Goal: Transaction & Acquisition: Purchase product/service

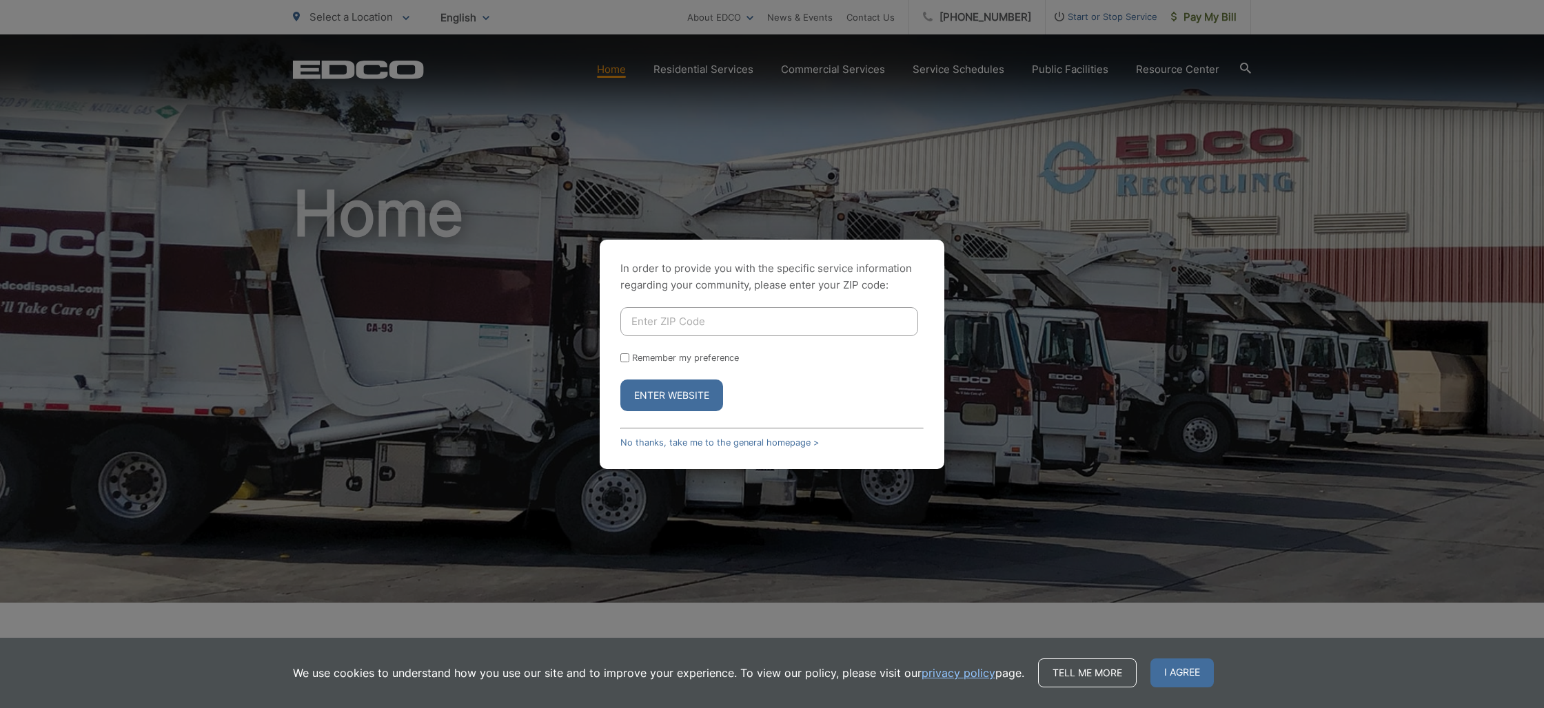
click at [688, 322] on input "Enter ZIP Code" at bounding box center [769, 321] width 298 height 29
type input "92081"
click at [626, 358] on input "Remember my preference" at bounding box center [624, 358] width 9 height 9
checkbox input "true"
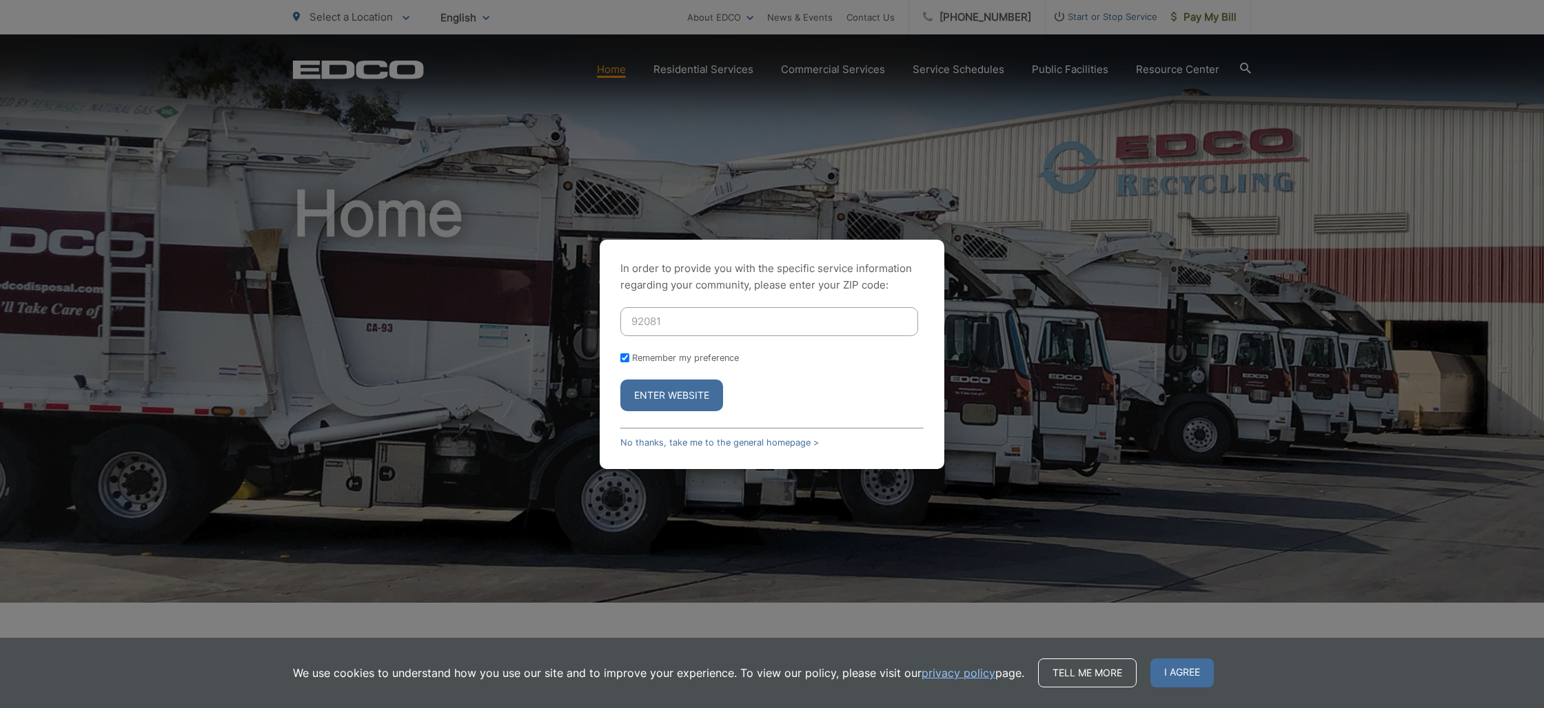
click at [684, 398] on button "Enter Website" at bounding box center [671, 396] width 103 height 32
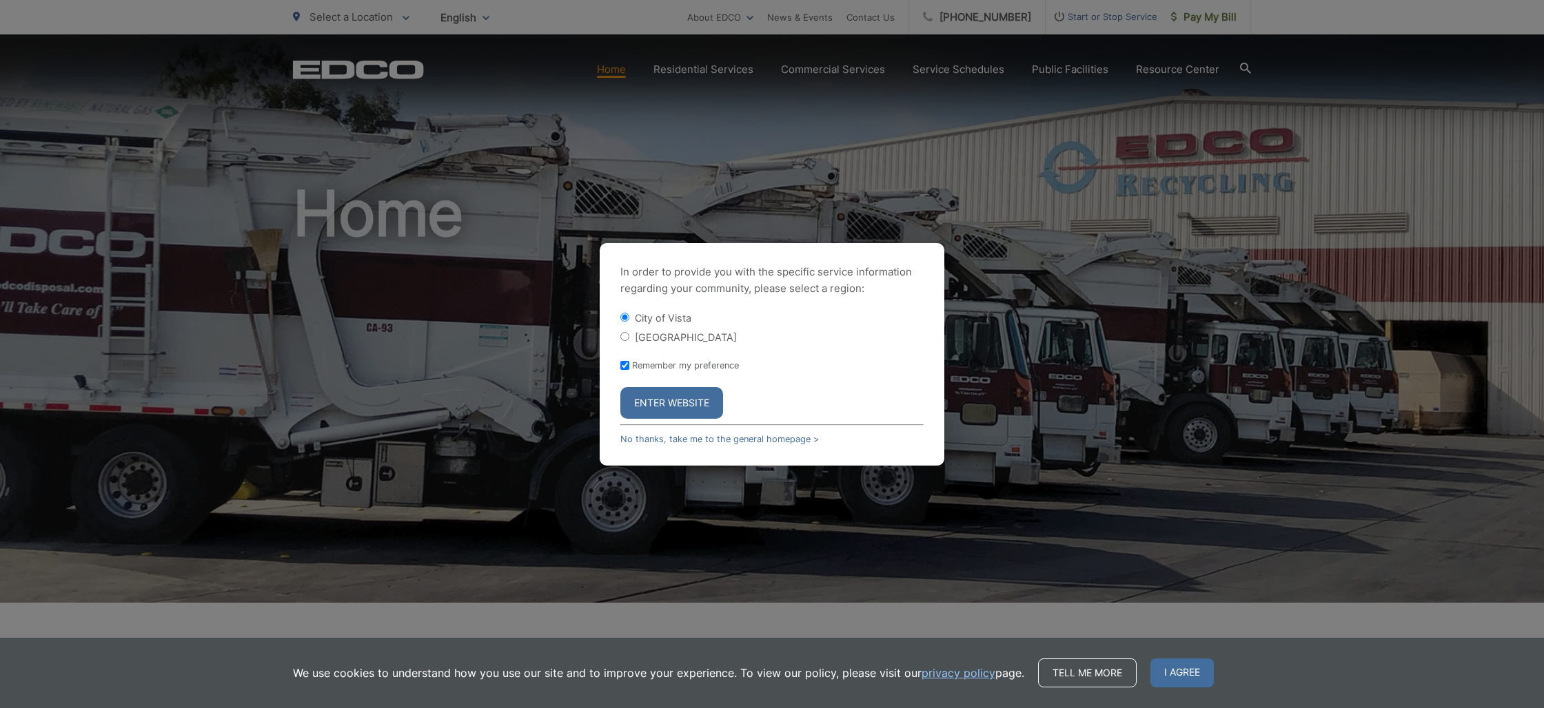
click at [675, 405] on button "Enter Website" at bounding box center [671, 403] width 103 height 32
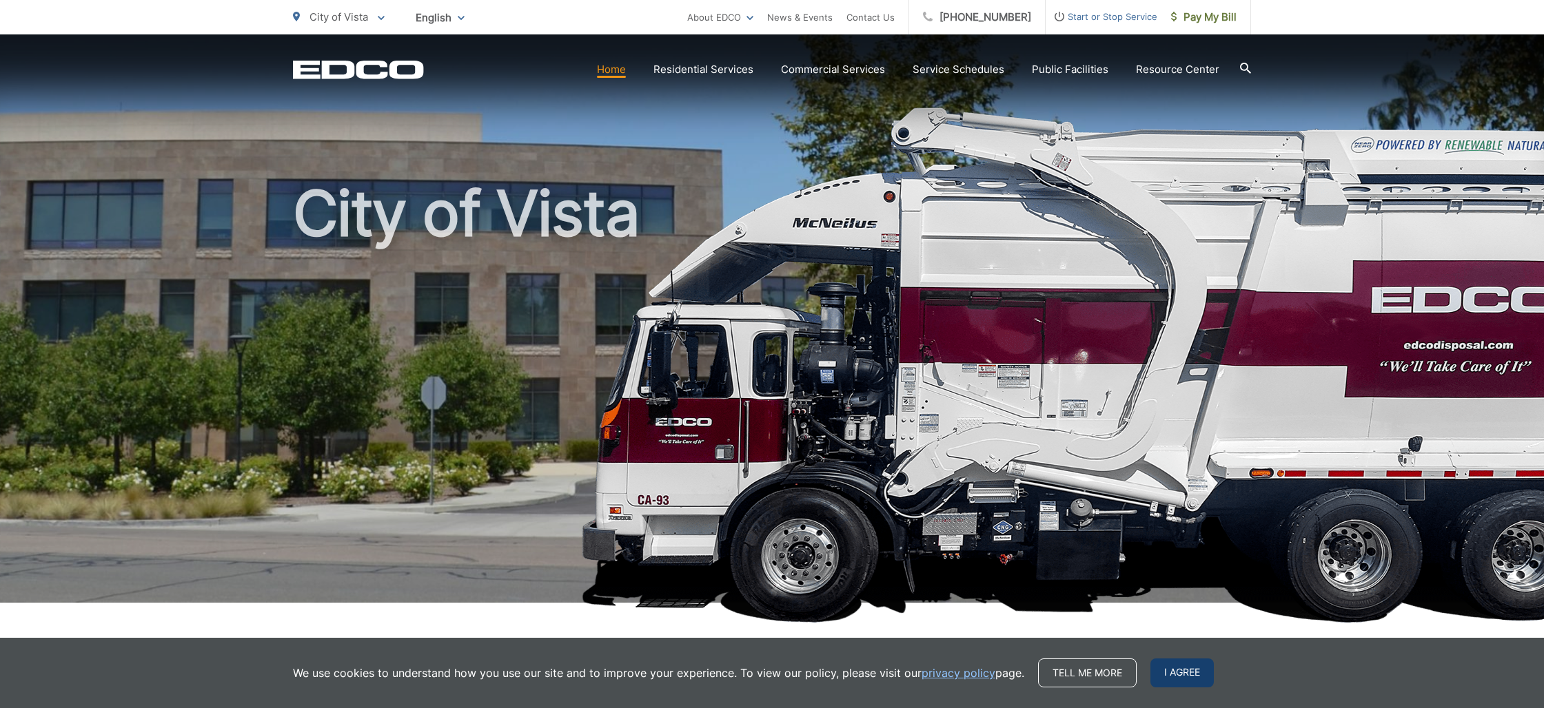
click at [1187, 676] on span "I agree" at bounding box center [1181, 673] width 63 height 29
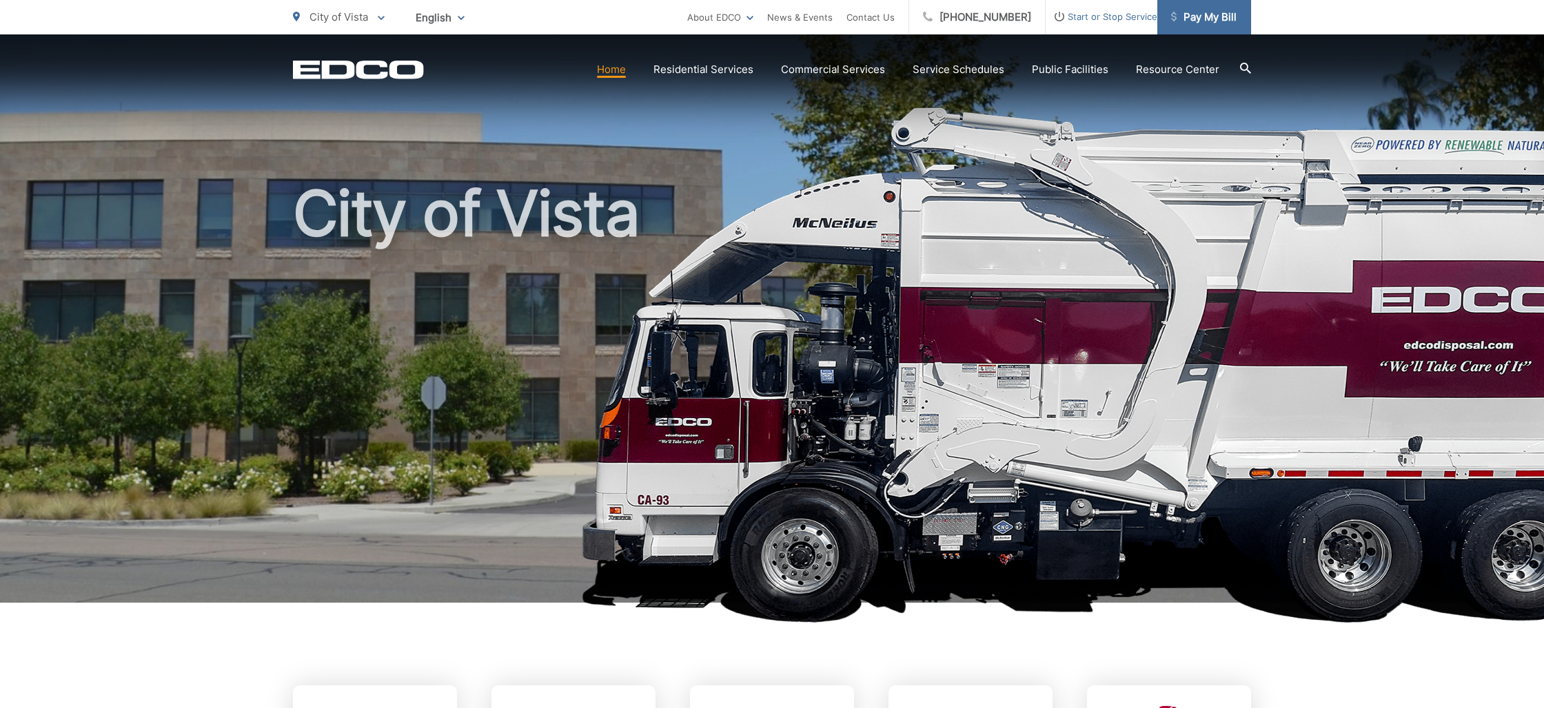
click at [1205, 18] on span "Pay My Bill" at bounding box center [1203, 17] width 65 height 17
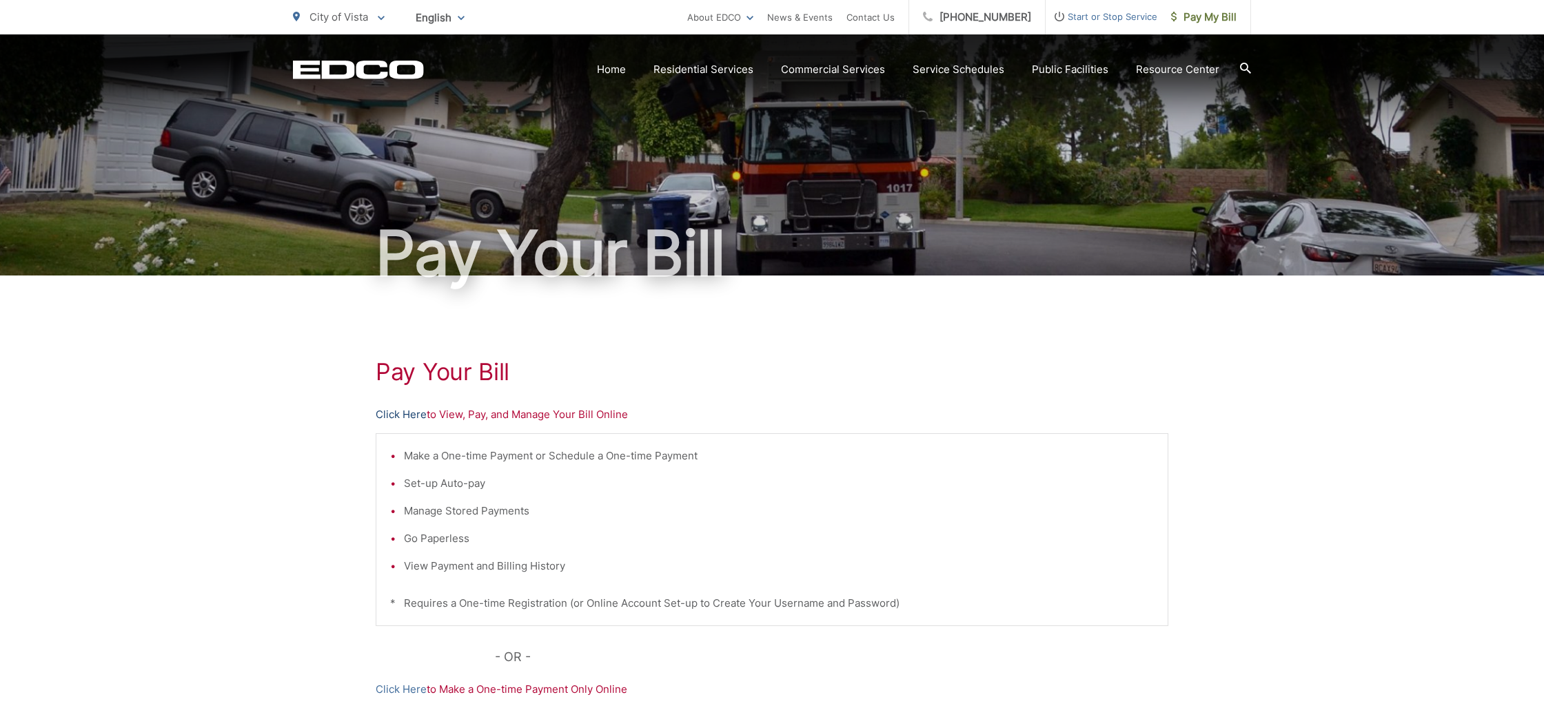
click at [397, 414] on link "Click Here" at bounding box center [401, 415] width 51 height 17
